Goal: Task Accomplishment & Management: Manage account settings

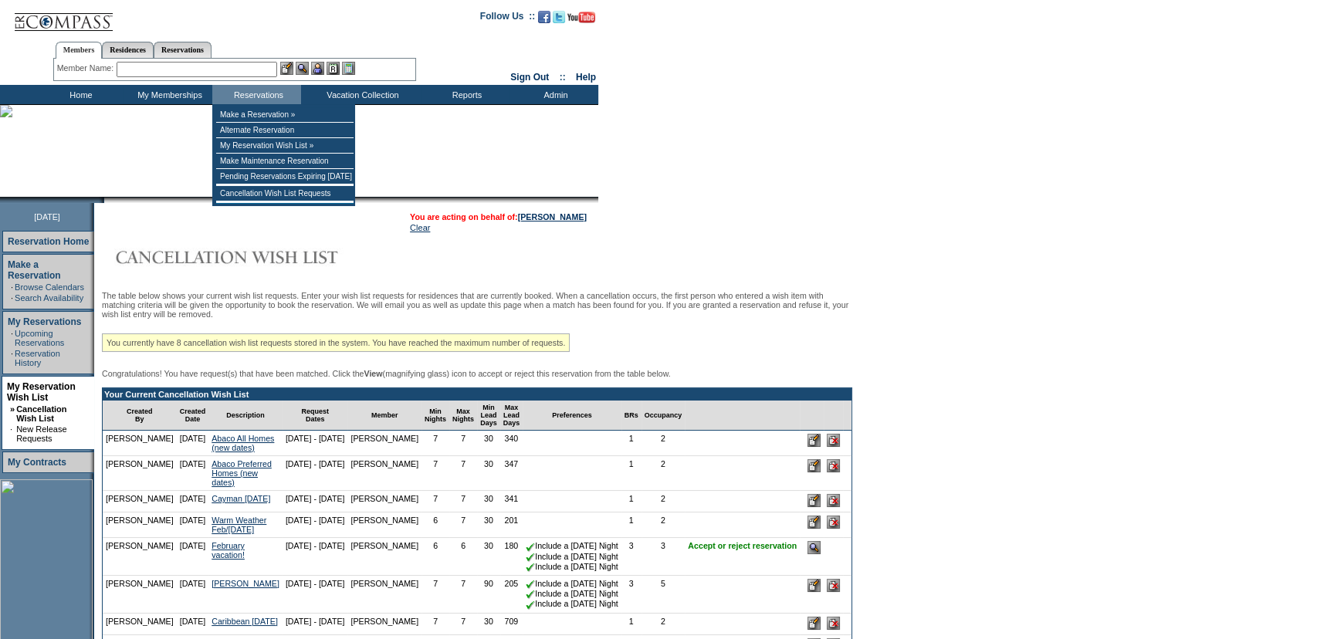
click at [272, 71] on input "text" at bounding box center [197, 69] width 161 height 15
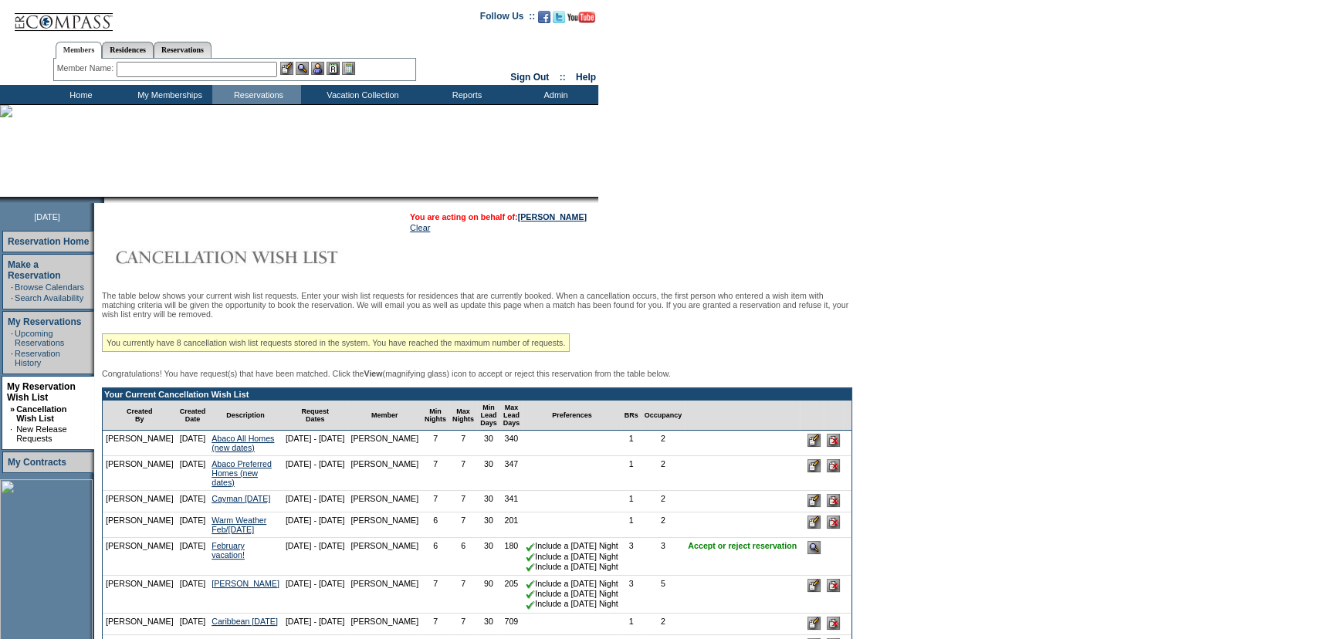
click at [169, 66] on input "text" at bounding box center [197, 69] width 161 height 15
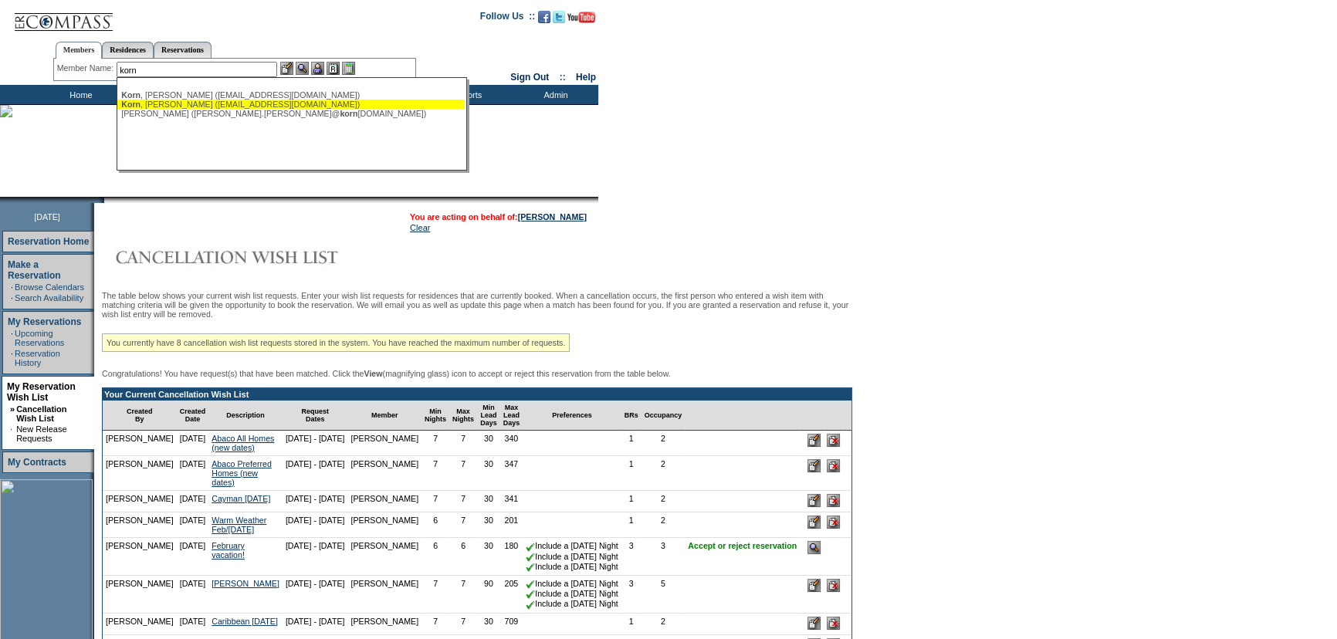
click at [169, 103] on div "Korn , Shari (korngirls@gmail.com)" at bounding box center [291, 104] width 340 height 9
type input "Korn, Shari (korngirls@gmail.com)"
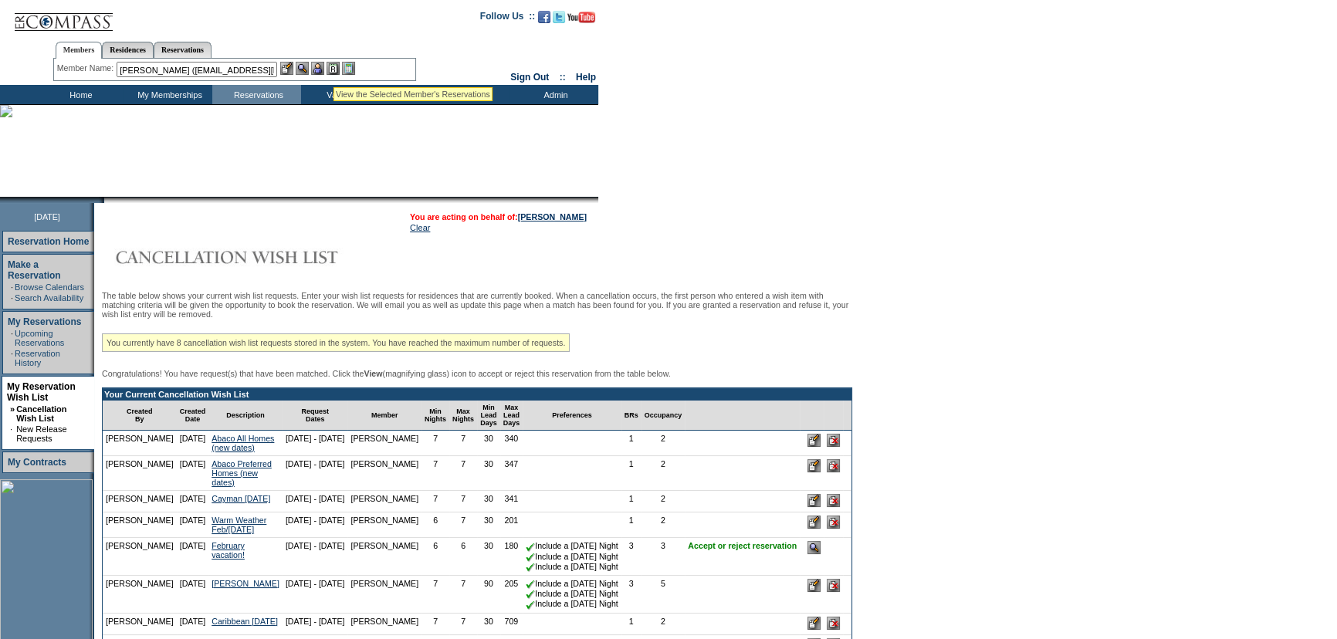
click at [317, 66] on img at bounding box center [317, 68] width 13 height 13
click at [304, 64] on img at bounding box center [302, 68] width 13 height 13
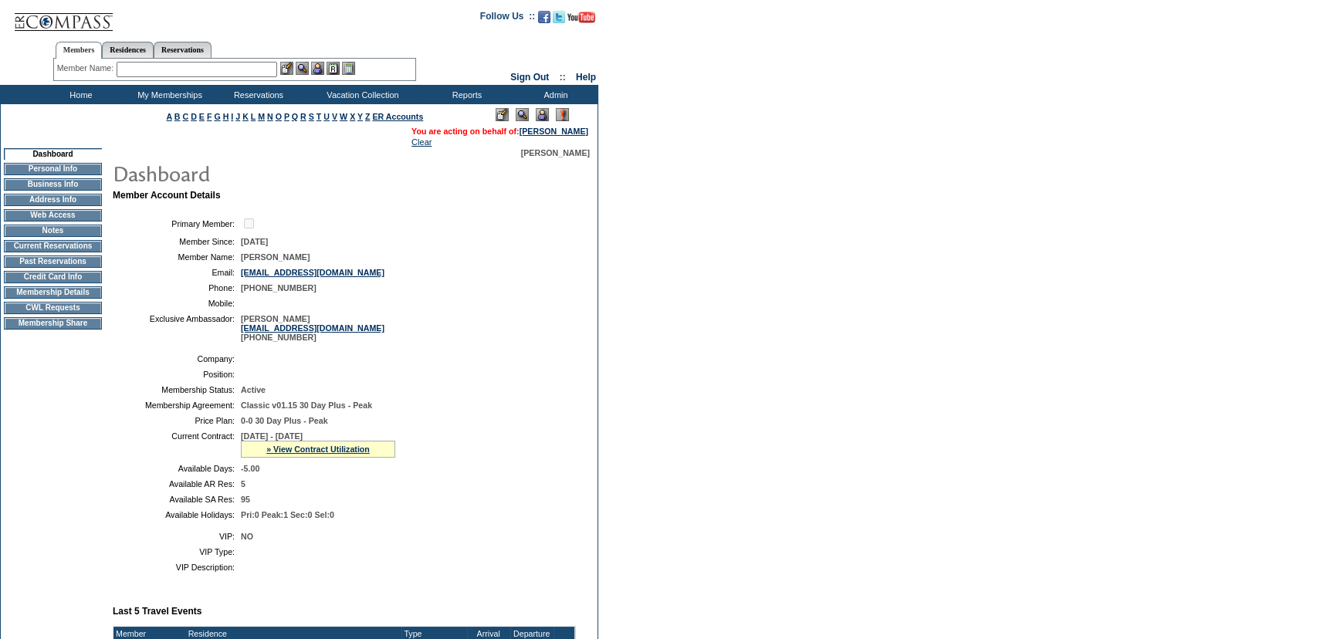
click at [54, 248] on td "Current Reservations" at bounding box center [53, 246] width 98 height 12
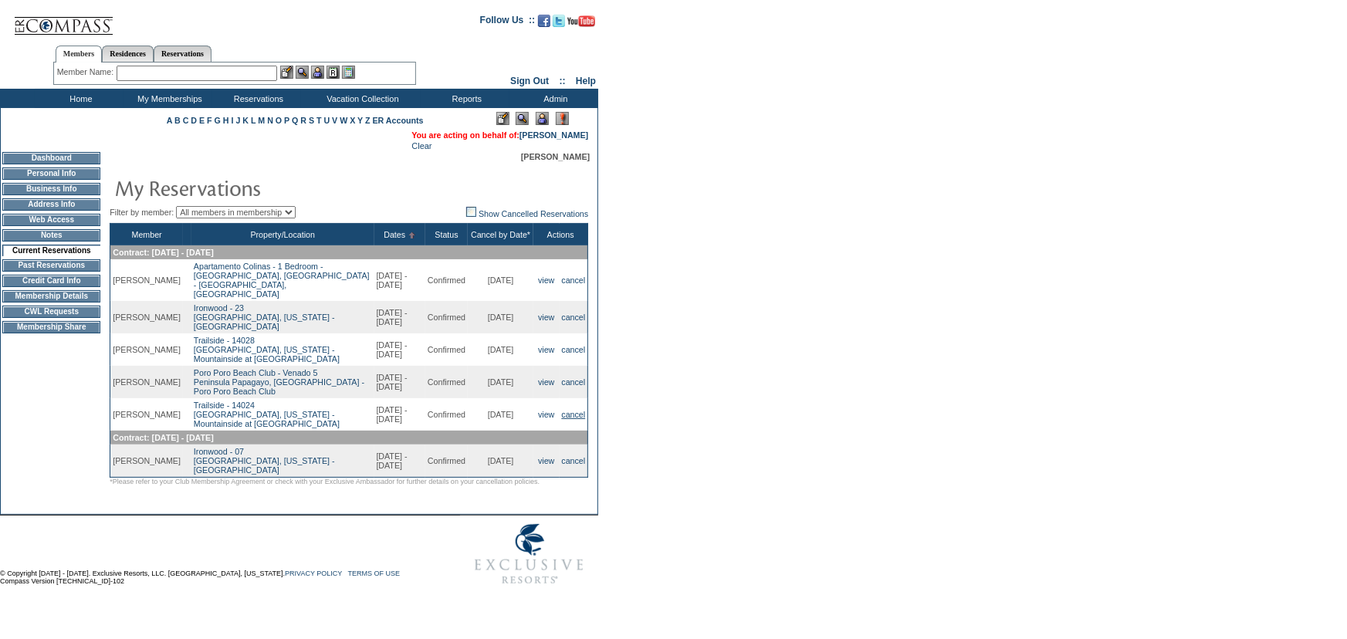
click at [563, 410] on link "cancel" at bounding box center [574, 414] width 24 height 9
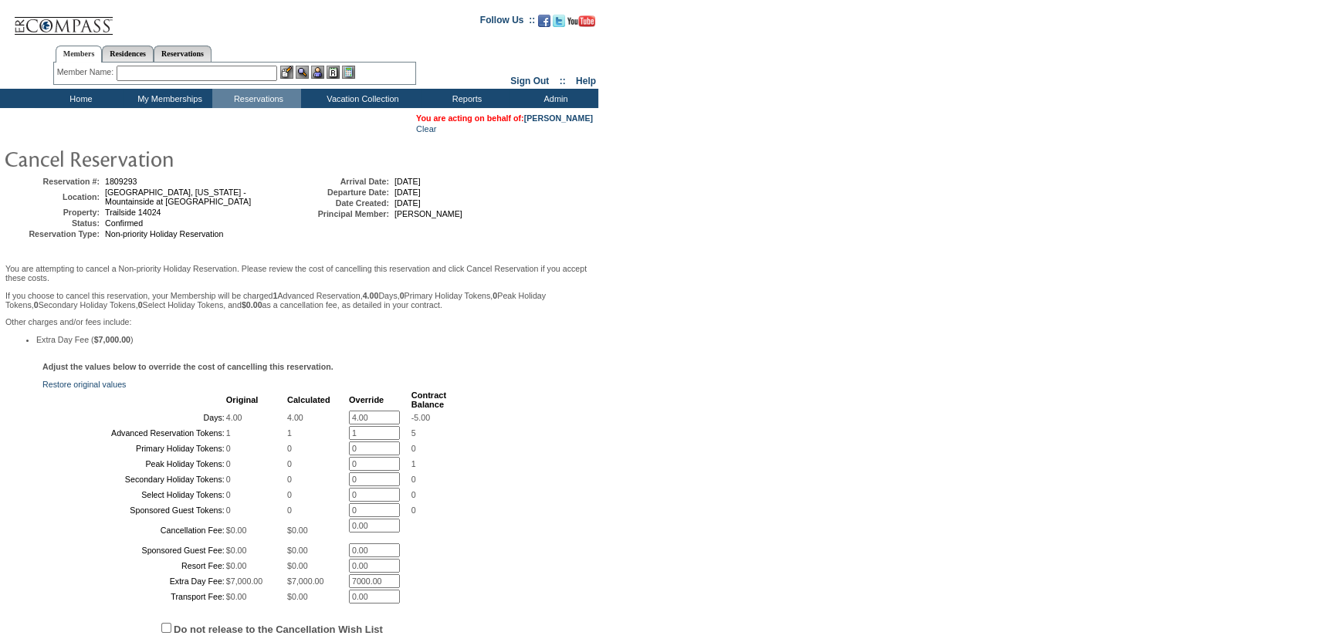
scroll to position [140, 0]
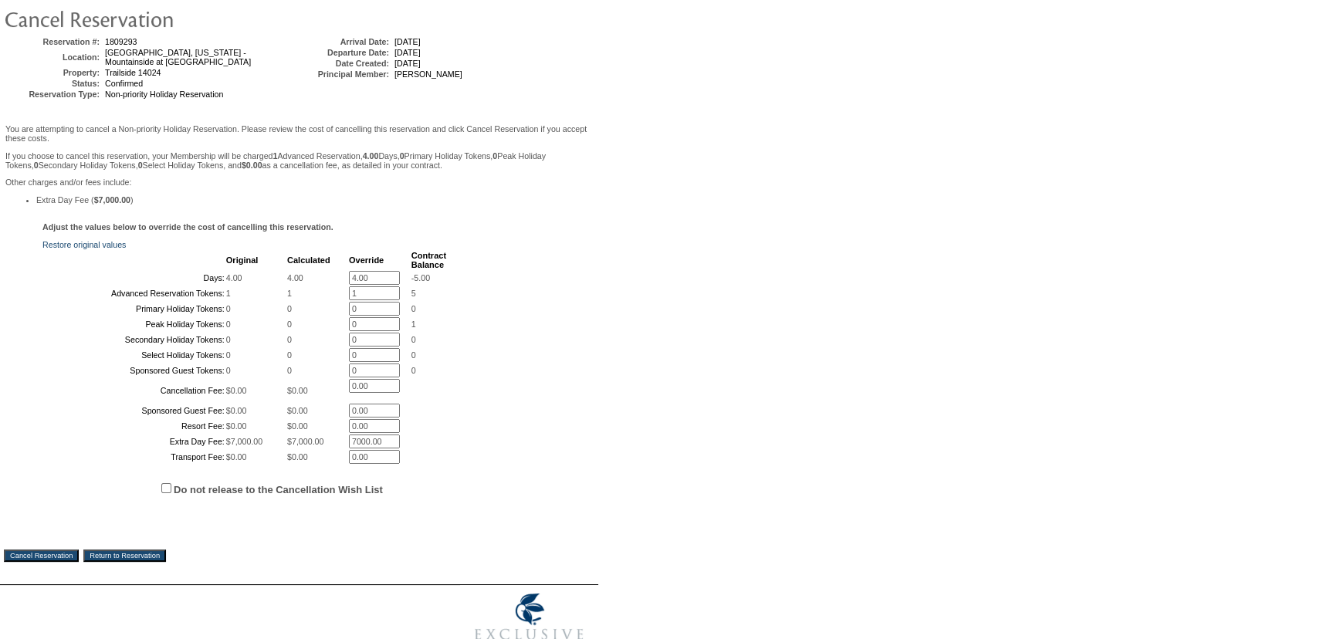
drag, startPoint x: 376, startPoint y: 282, endPoint x: 278, endPoint y: 283, distance: 98.0
click at [278, 283] on tr "Days: 4.00 4.00 4.00 * -5.00" at bounding box center [245, 278] width 402 height 14
type input "0.00"
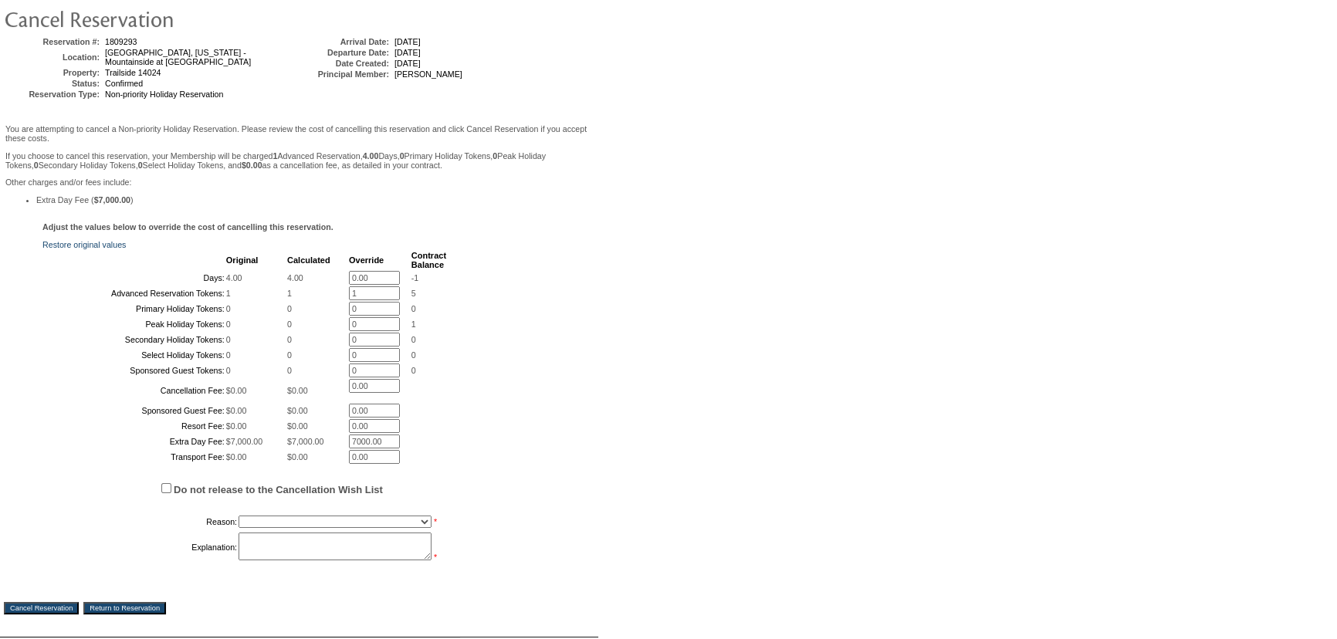
drag, startPoint x: 368, startPoint y: 310, endPoint x: 319, endPoint y: 316, distance: 49.9
click at [319, 300] on tr "Advanced Reservation Tokens: 1 1 1 * 5" at bounding box center [245, 293] width 402 height 14
type input "0"
click at [626, 370] on form "Follow Us ::" at bounding box center [665, 289] width 1331 height 851
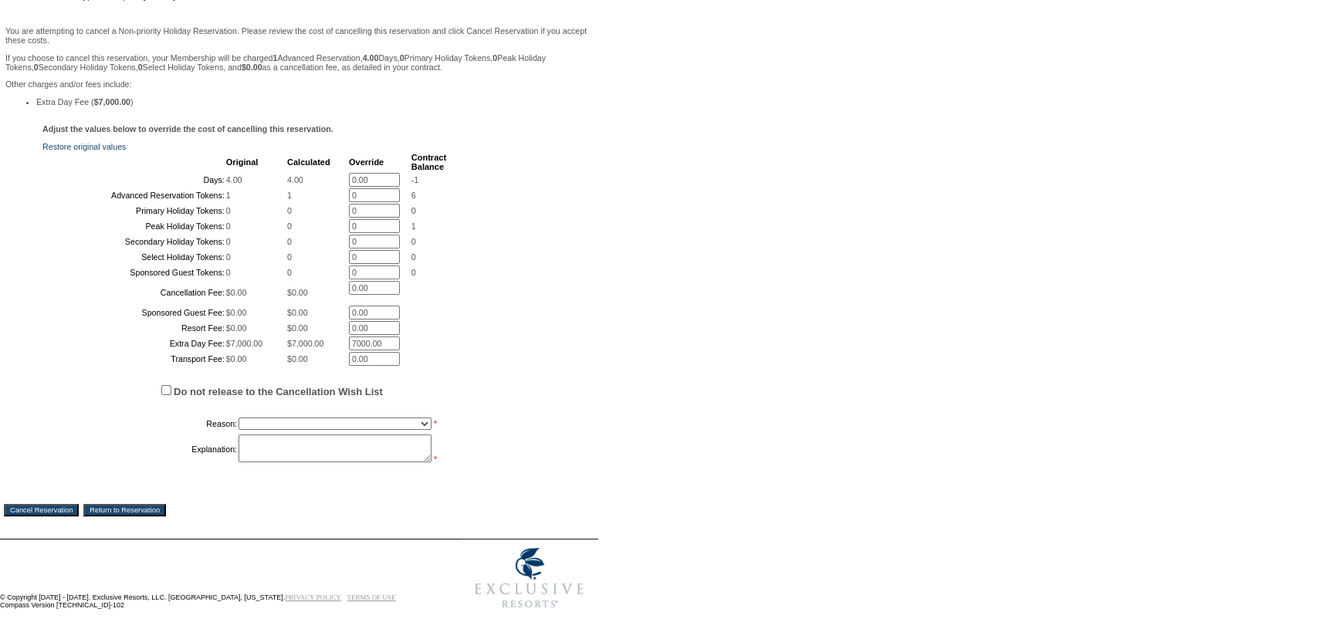
scroll to position [350, 0]
click at [166, 394] on input "Do not release to the Cancellation Wish List" at bounding box center [166, 390] width 10 height 10
checkbox input "true"
click at [264, 426] on select "Creating Continuous Stay Days Booked After Cancellation Experiential / Hotel / …" at bounding box center [334, 424] width 193 height 12
select select "1026"
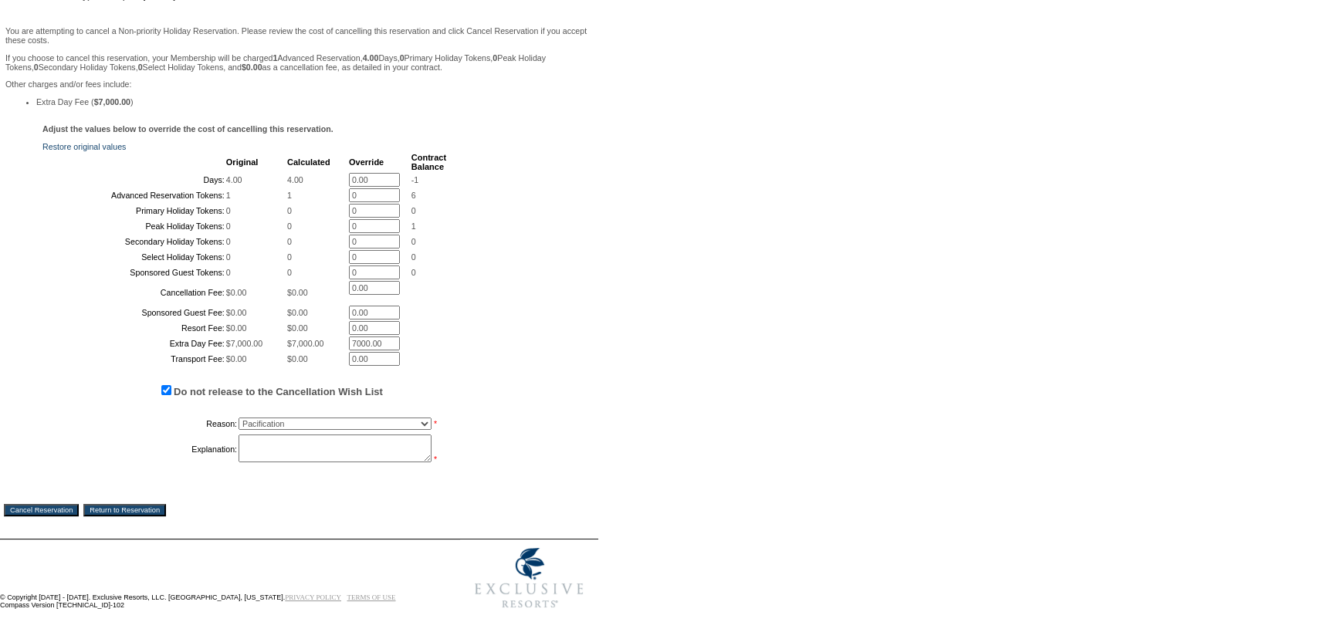
click at [238, 423] on select "Creating Continuous Stay Days Booked After Cancellation Experiential / Hotel / …" at bounding box center [334, 424] width 193 height 12
drag, startPoint x: 331, startPoint y: 452, endPoint x: 329, endPoint y: 442, distance: 9.5
click at [331, 448] on textarea at bounding box center [334, 449] width 193 height 28
type textarea "giving back to Britton's Member as it auto expired and then was matched to Korn…"
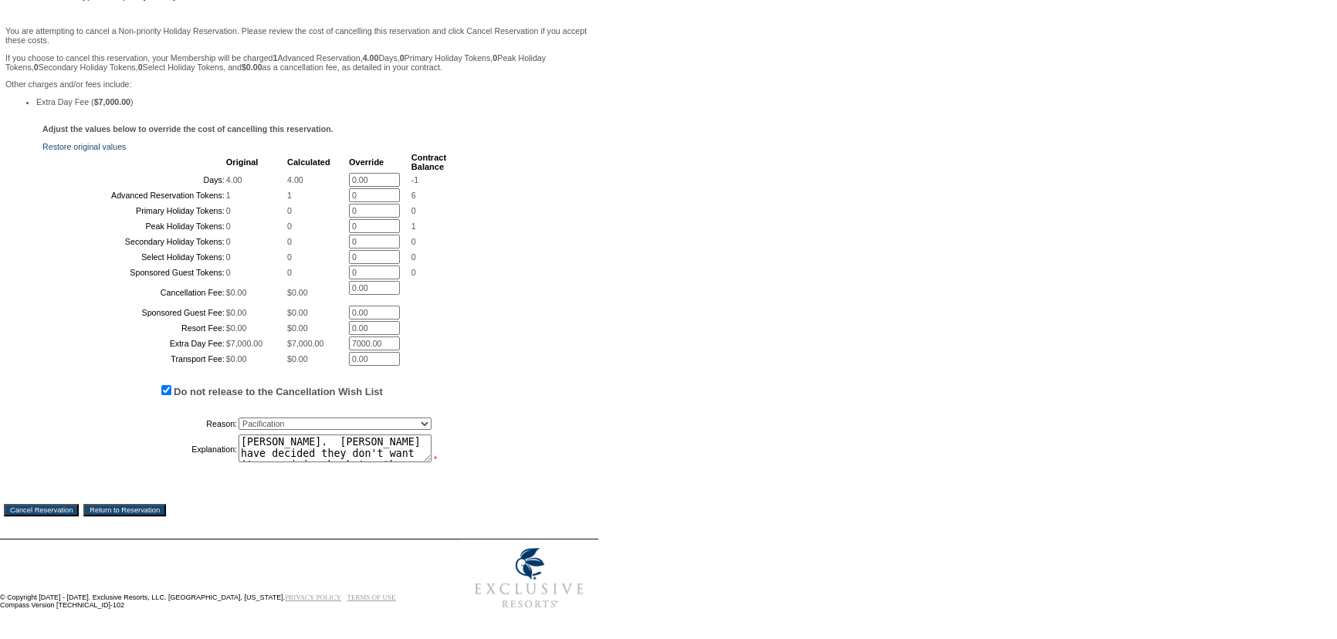
click at [74, 509] on input "Cancel Reservation" at bounding box center [41, 510] width 75 height 12
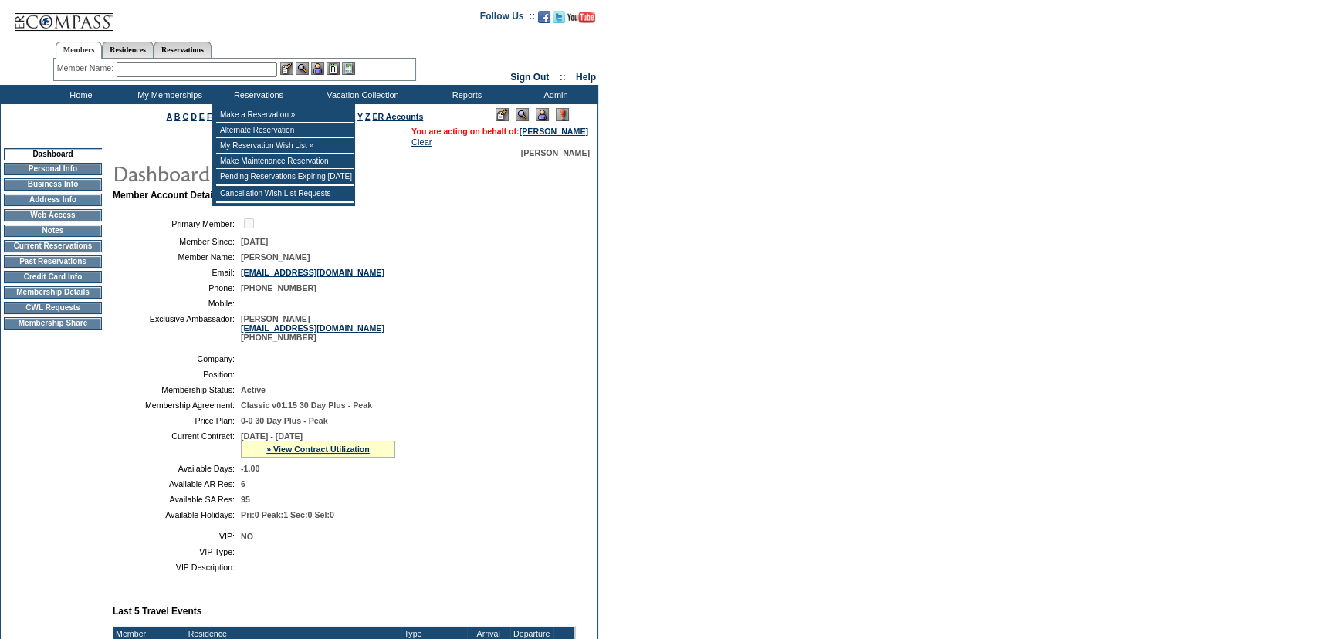
drag, startPoint x: 225, startPoint y: 79, endPoint x: 225, endPoint y: 70, distance: 9.3
click at [225, 76] on div "Member Name: Destination or Residence: ReservationId:" at bounding box center [234, 70] width 363 height 22
click at [225, 70] on input "text" at bounding box center [197, 69] width 161 height 15
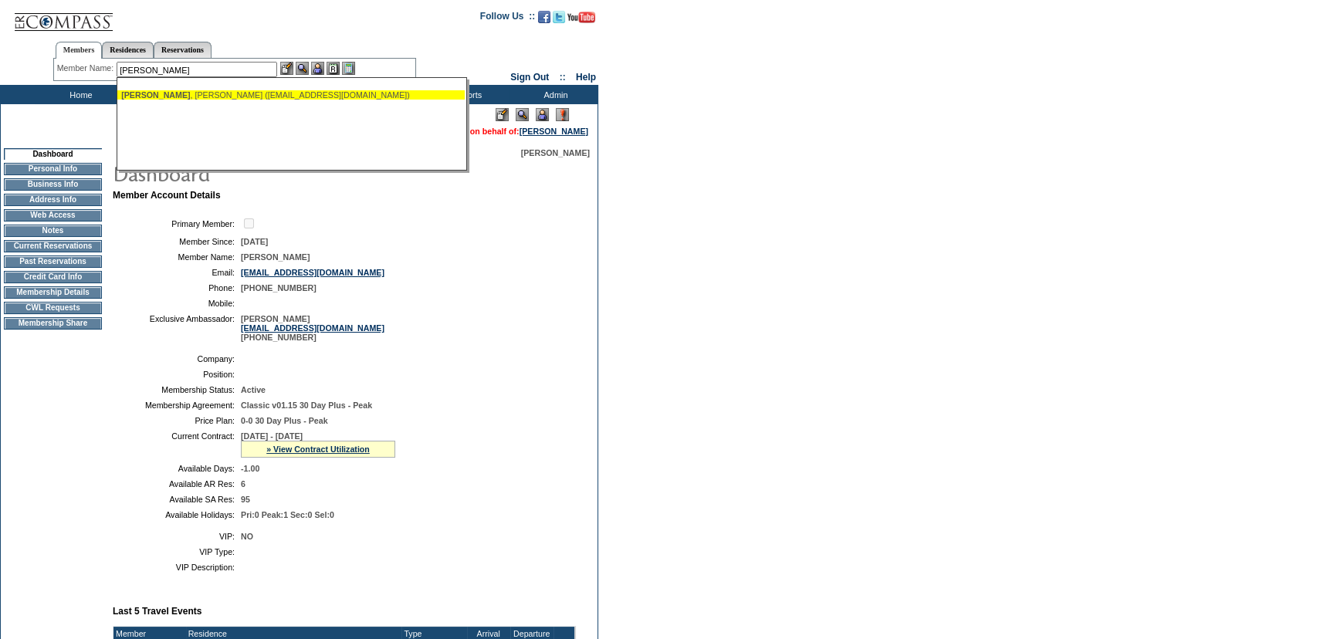
drag, startPoint x: 212, startPoint y: 99, endPoint x: 222, endPoint y: 97, distance: 10.2
click at [215, 99] on div "[PERSON_NAME] ([EMAIL_ADDRESS][DOMAIN_NAME])" at bounding box center [291, 94] width 340 height 9
type input "[PERSON_NAME] ([EMAIL_ADDRESS][DOMAIN_NAME])"
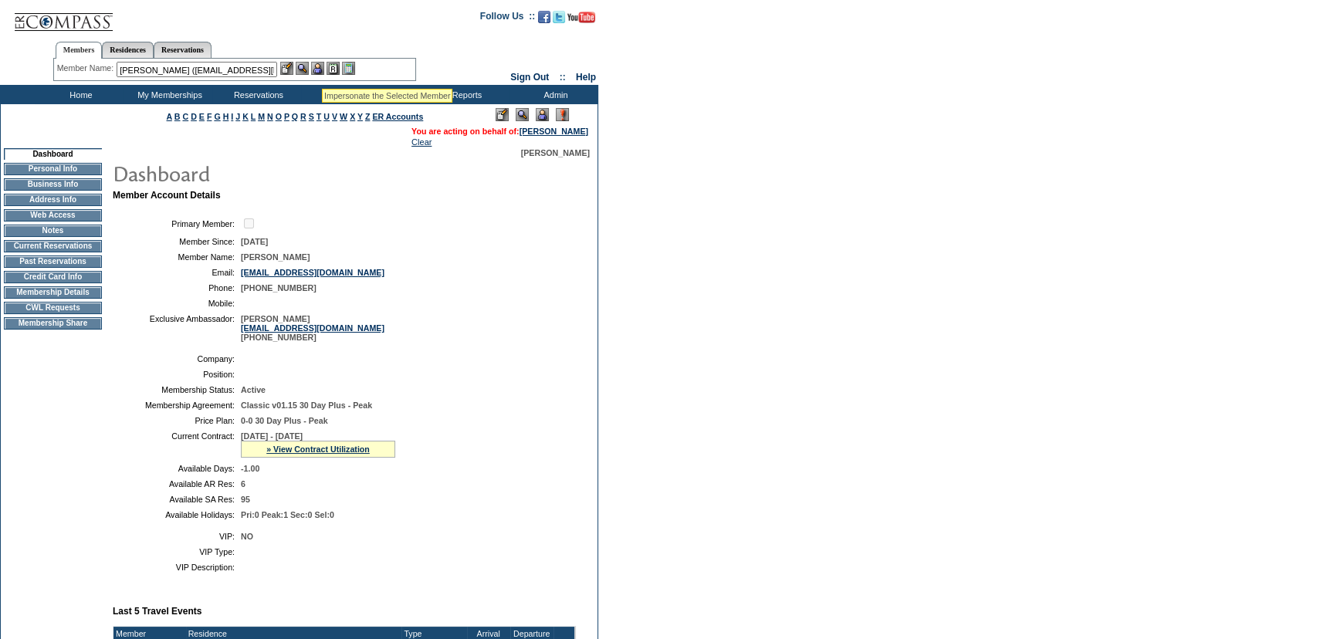
click at [323, 69] on img at bounding box center [317, 68] width 13 height 13
click at [300, 64] on img at bounding box center [302, 68] width 13 height 13
